Goal: Task Accomplishment & Management: Use online tool/utility

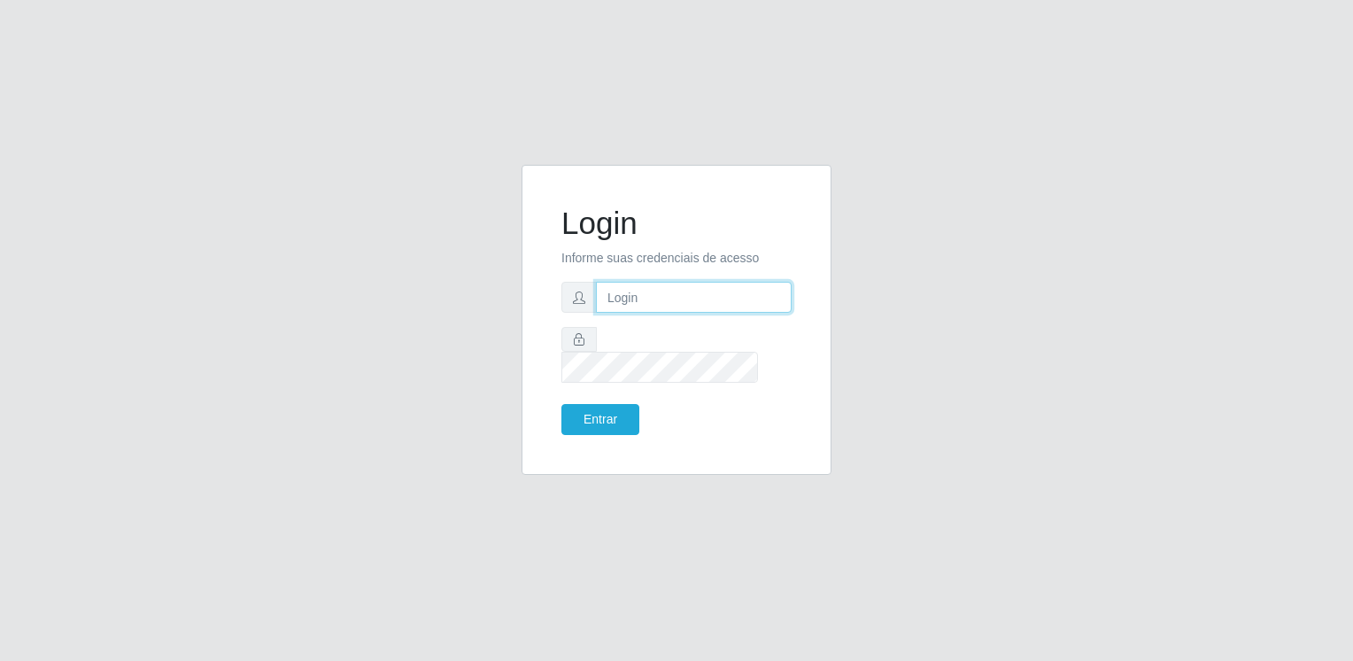
click at [620, 308] on input "text" at bounding box center [694, 297] width 196 height 31
type input "[EMAIL_ADDRESS][DOMAIN_NAME]"
click at [561, 404] on button "Entrar" at bounding box center [600, 419] width 78 height 31
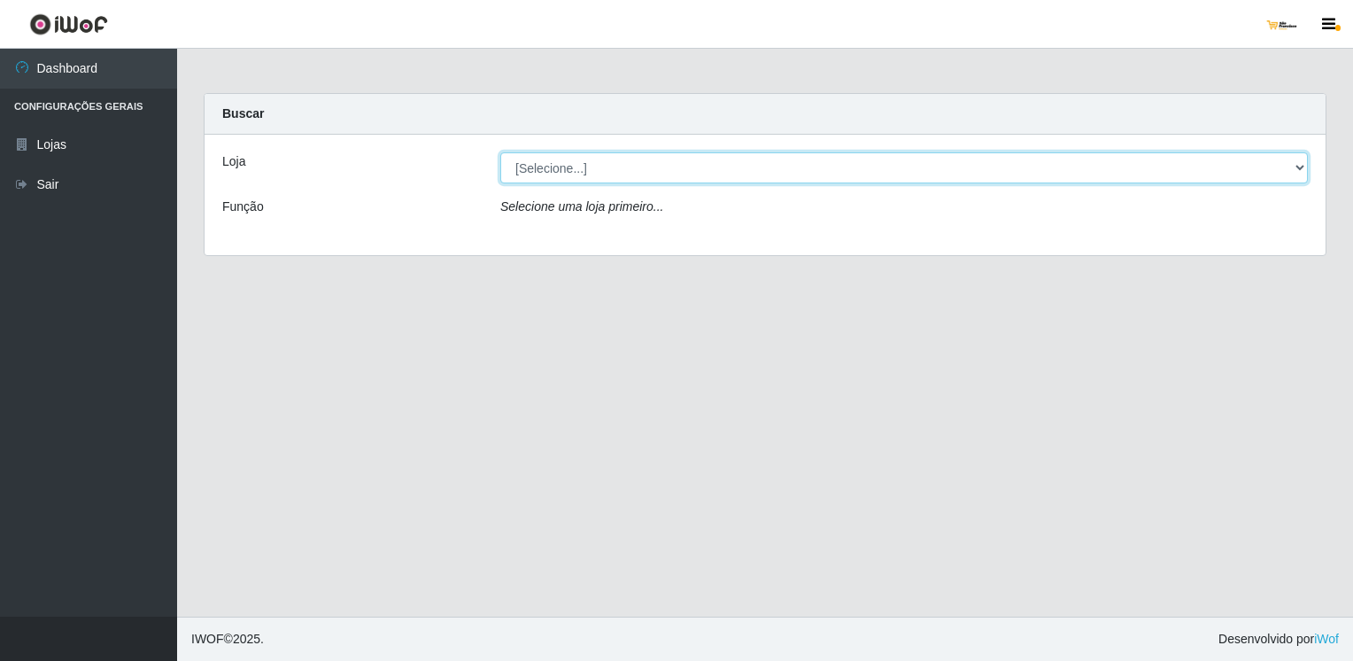
click at [920, 175] on select "[Selecione...] [GEOGRAPHIC_DATA]" at bounding box center [903, 167] width 807 height 31
select select "168"
click at [500, 152] on select "[Selecione...] [GEOGRAPHIC_DATA]" at bounding box center [903, 167] width 807 height 31
